Goal: Task Accomplishment & Management: Use online tool/utility

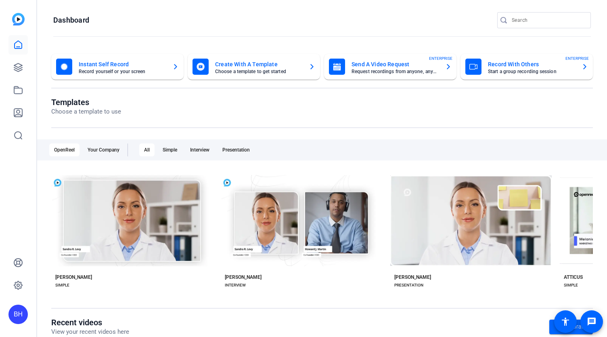
click at [511, 69] on mat-card-title "Record With Others" at bounding box center [531, 64] width 87 height 10
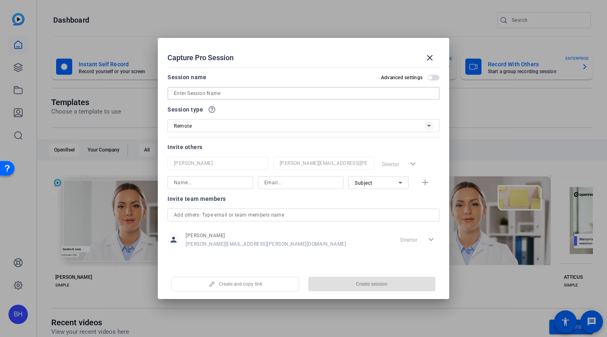
click at [245, 92] on input at bounding box center [303, 93] width 259 height 10
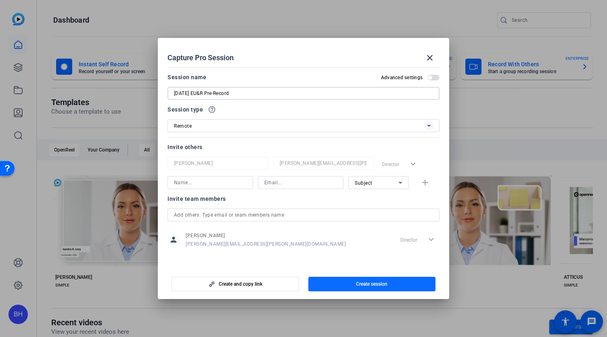
type input "[DATE] EU&R Pre-Record"
click at [361, 284] on span "Create session" at bounding box center [371, 283] width 31 height 6
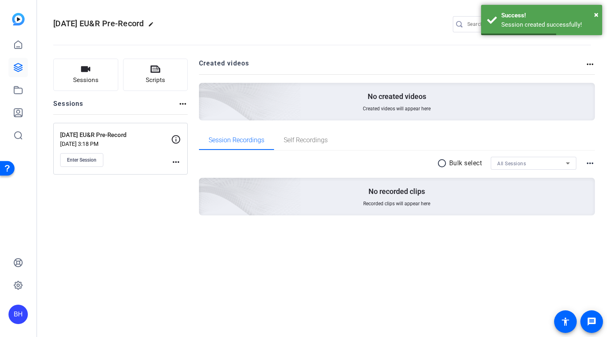
click at [177, 160] on mat-icon "more_horiz" at bounding box center [176, 162] width 10 height 10
click at [180, 173] on span "Edit Session" at bounding box center [196, 173] width 37 height 10
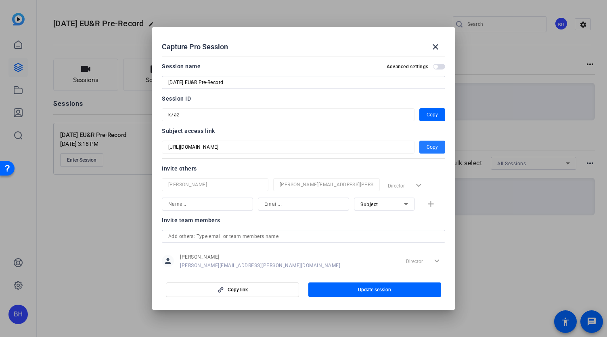
click at [429, 147] on span "Copy" at bounding box center [432, 147] width 11 height 10
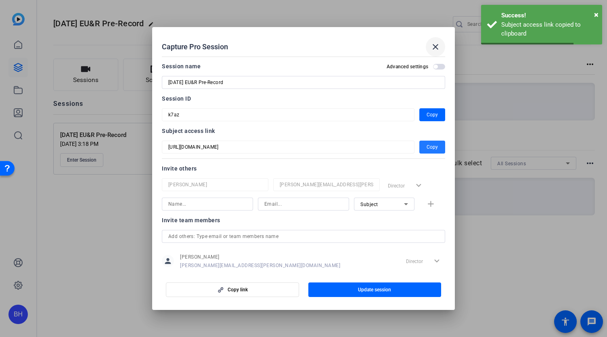
click at [436, 46] on mat-icon "close" at bounding box center [436, 47] width 10 height 10
